Goal: Task Accomplishment & Management: Manage account settings

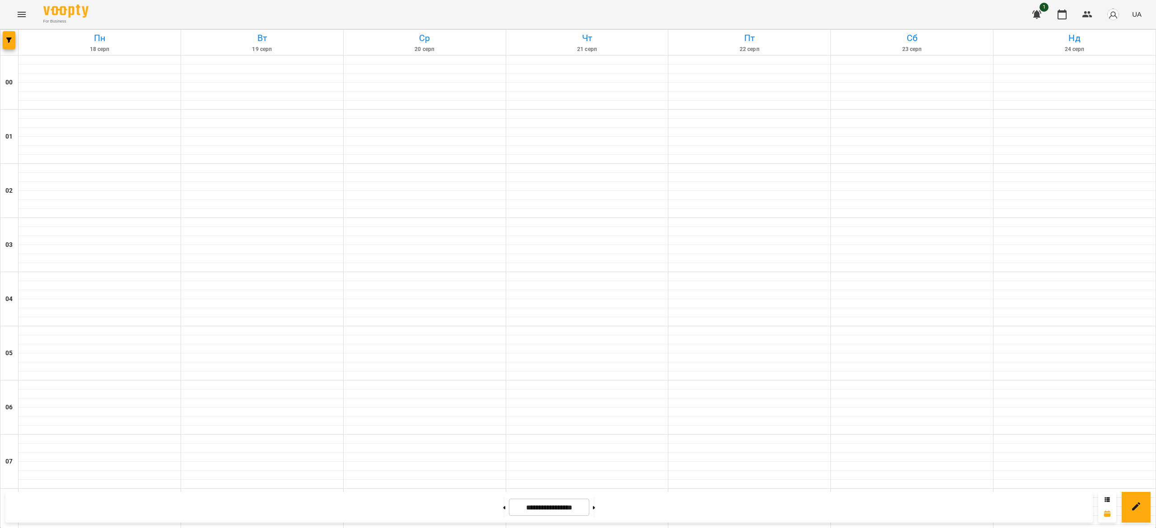
scroll to position [605, 0]
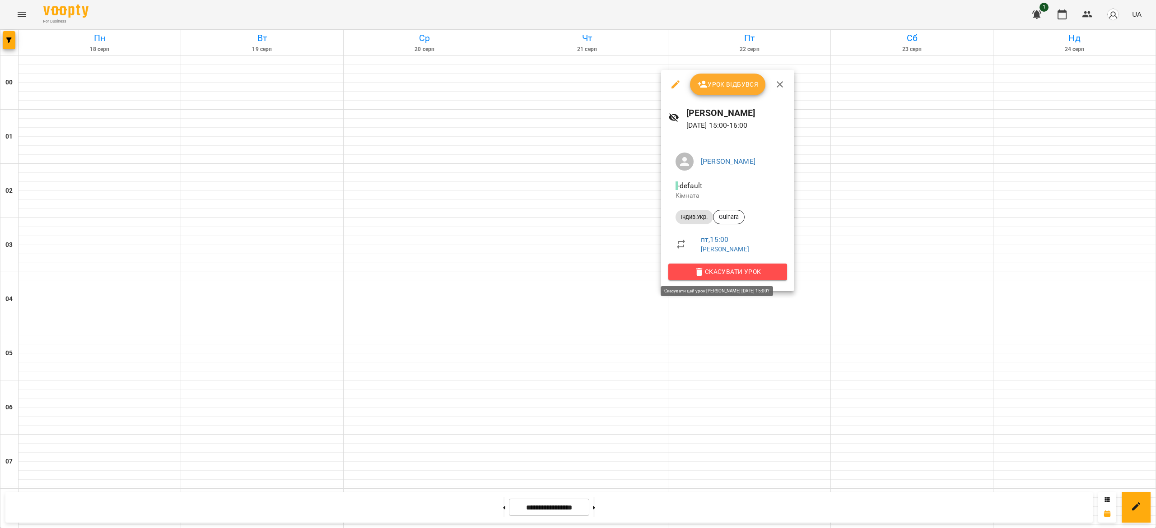
click at [728, 270] on span "Скасувати Урок" at bounding box center [727, 271] width 104 height 11
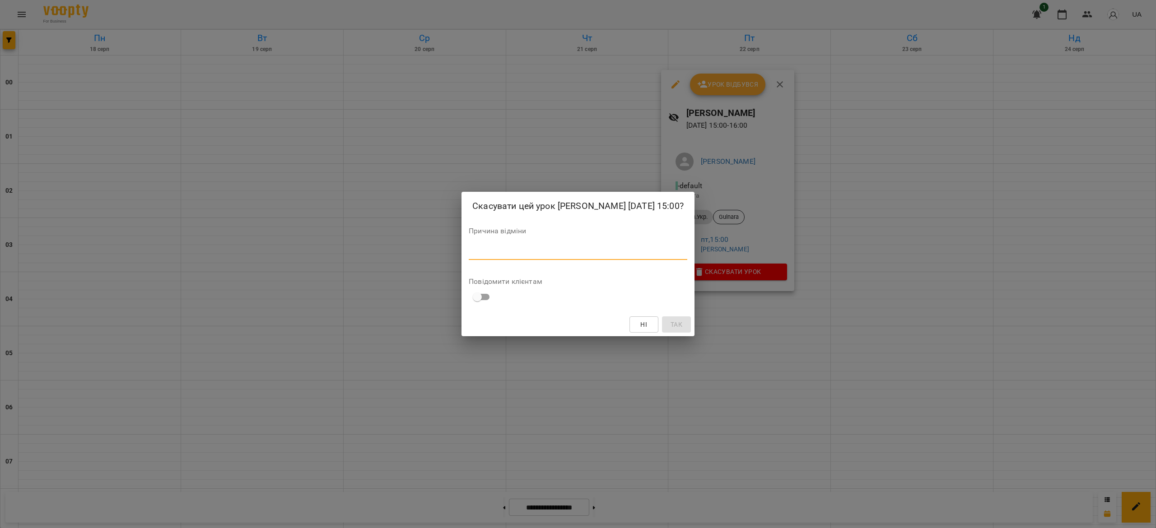
click at [666, 257] on textarea at bounding box center [578, 252] width 219 height 9
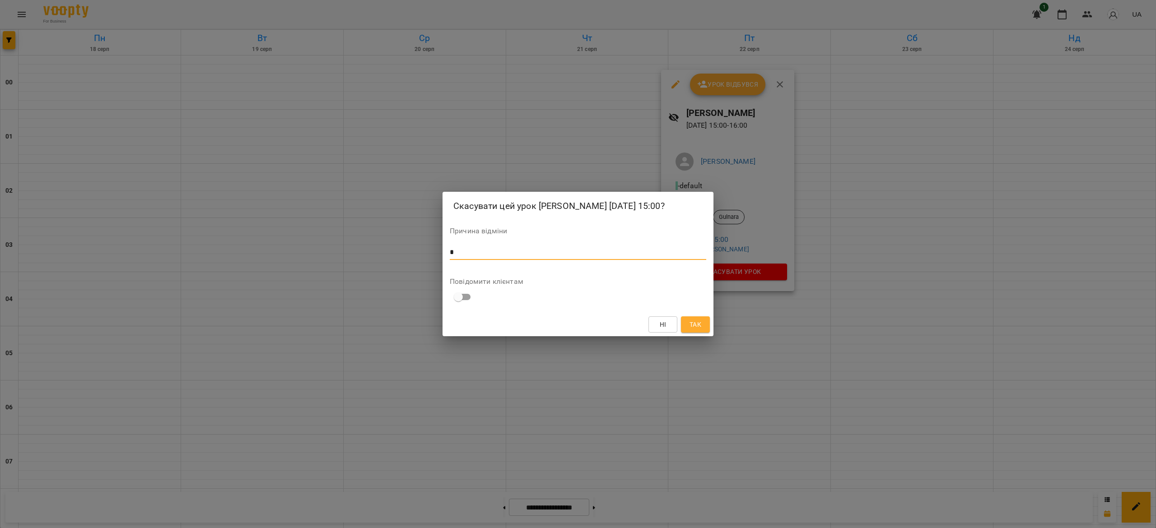
type textarea "*"
click at [698, 330] on span "Так" at bounding box center [695, 324] width 12 height 11
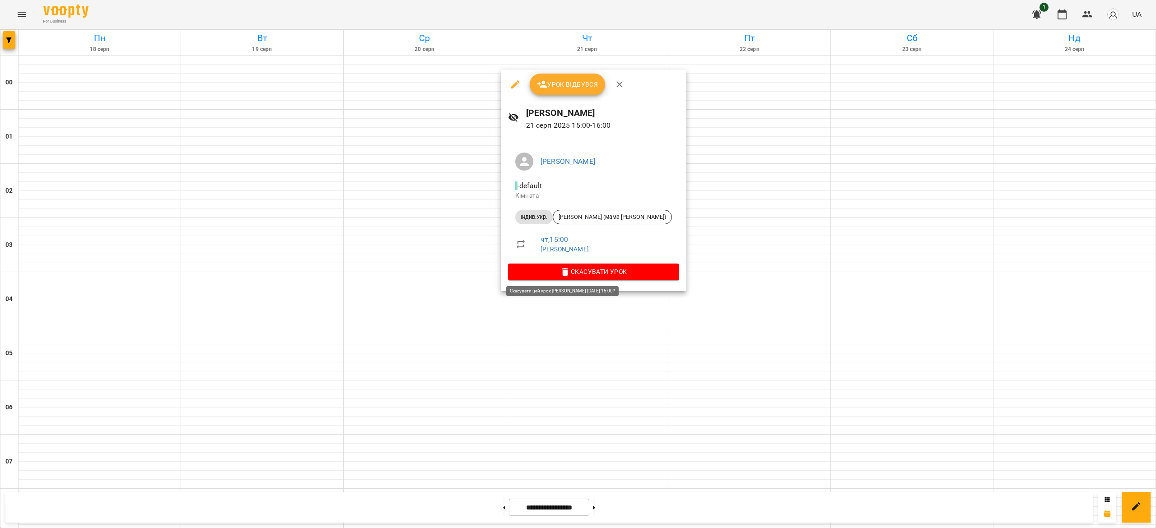
click at [588, 271] on span "Скасувати Урок" at bounding box center [593, 271] width 157 height 11
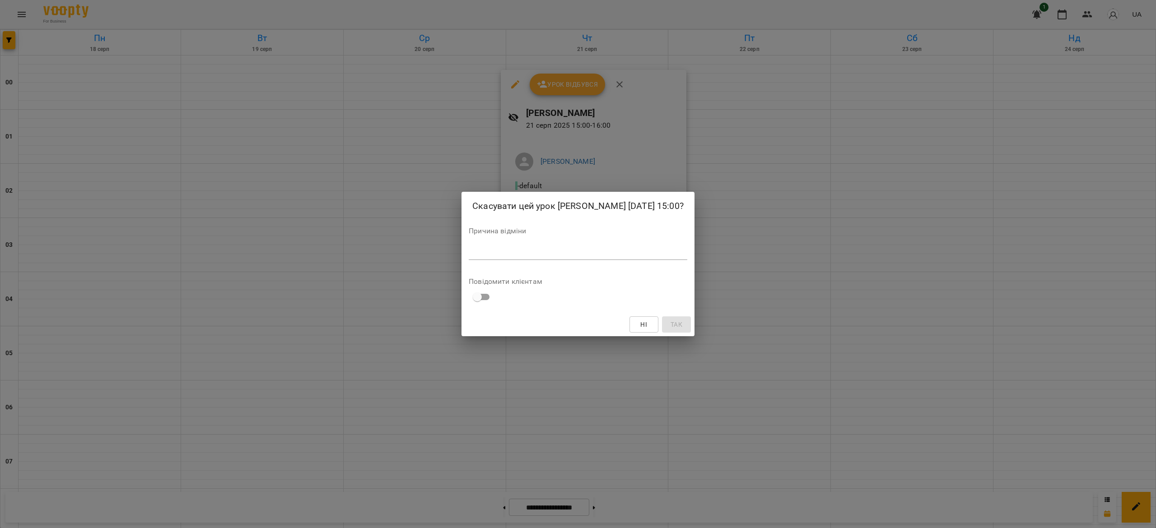
click at [570, 245] on div "Причина відміни *" at bounding box center [578, 246] width 219 height 36
click at [571, 255] on textarea at bounding box center [578, 252] width 219 height 9
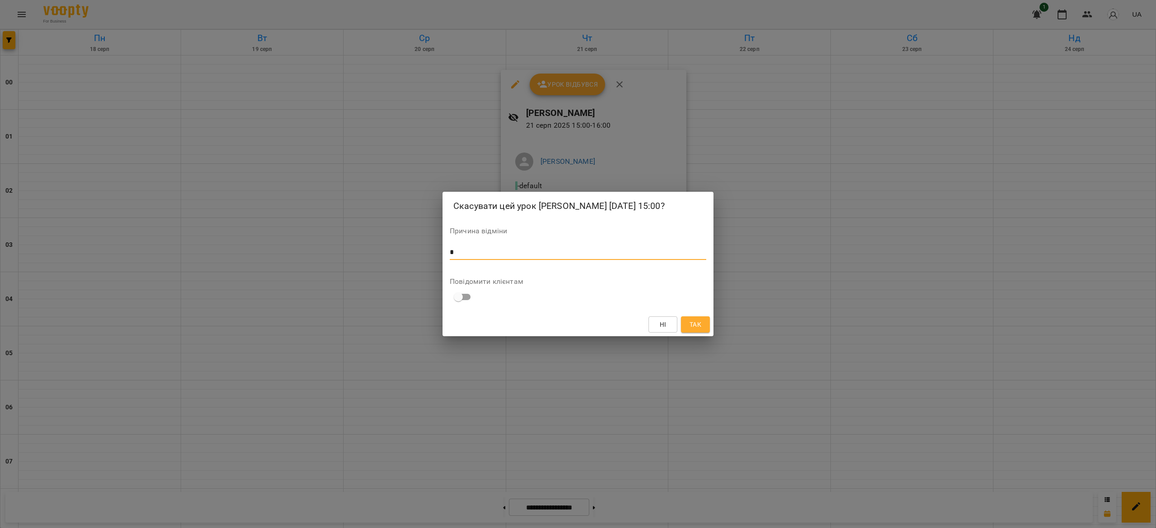
type textarea "*"
click at [703, 331] on button "Так" at bounding box center [695, 324] width 29 height 16
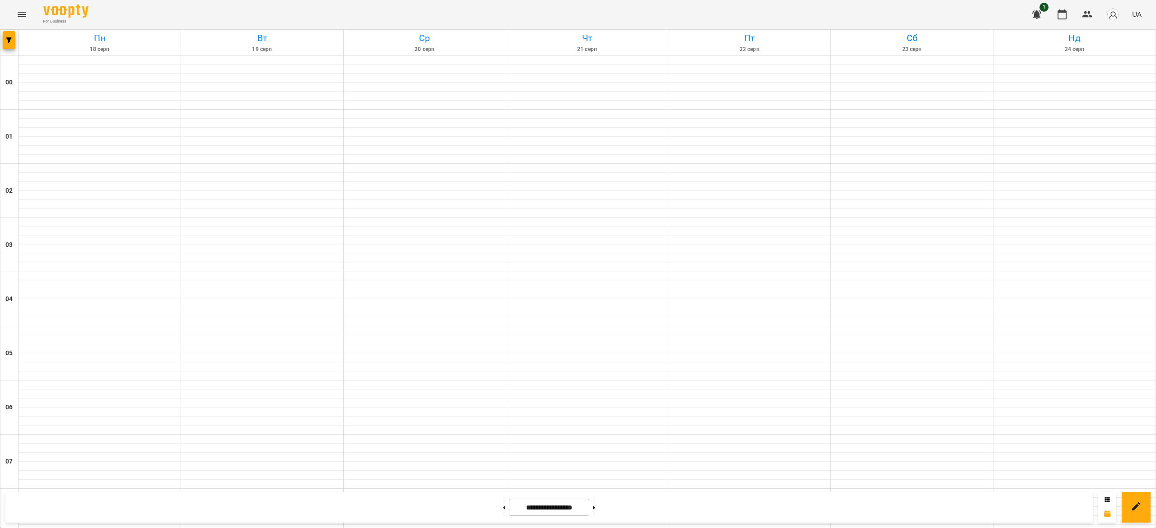
scroll to position [654, 0]
click at [503, 504] on button at bounding box center [504, 508] width 2 height 20
click at [595, 511] on button at bounding box center [594, 508] width 2 height 20
type input "**********"
